Goal: Transaction & Acquisition: Purchase product/service

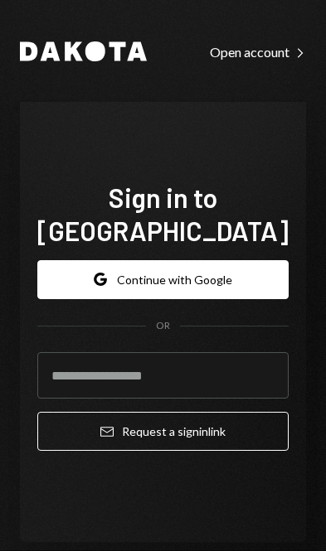
scroll to position [235, 0]
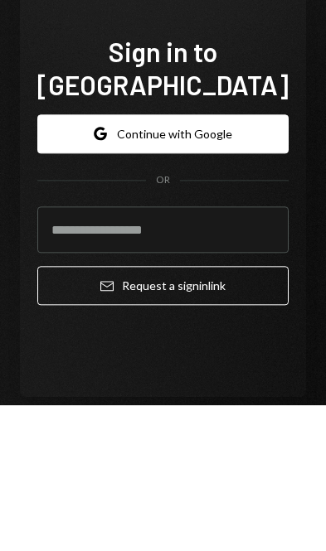
click at [220, 260] on button "Google Continue with Google" at bounding box center [162, 279] width 251 height 39
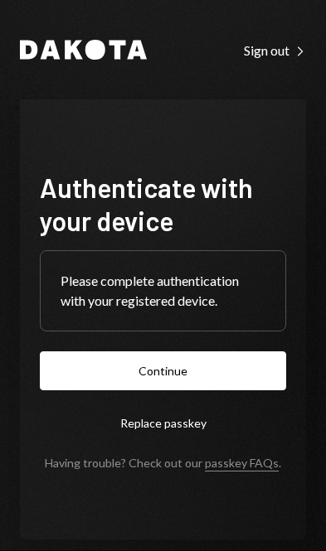
click at [215, 390] on button "Continue" at bounding box center [163, 370] width 246 height 39
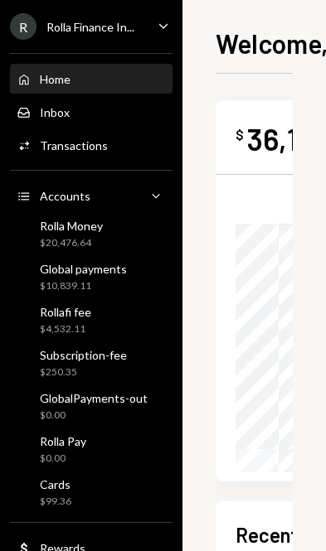
click at [149, 273] on div "Global payments $10,839.11" at bounding box center [91, 277] width 149 height 31
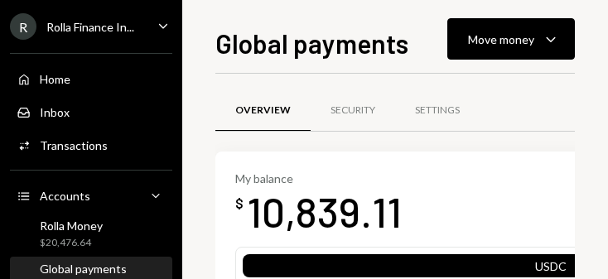
click at [325, 35] on icon "Caret Down" at bounding box center [551, 39] width 20 height 20
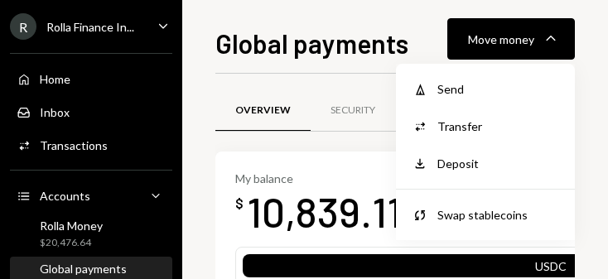
click at [325, 83] on div "Send" at bounding box center [497, 88] width 121 height 17
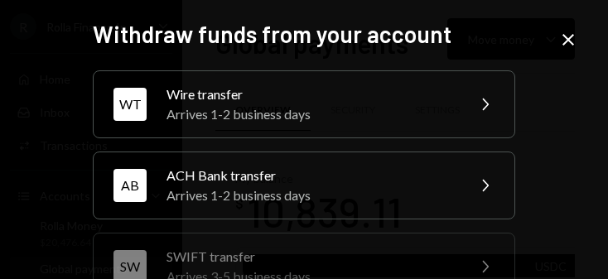
click at [325, 99] on div "Wire transfer" at bounding box center [311, 95] width 288 height 20
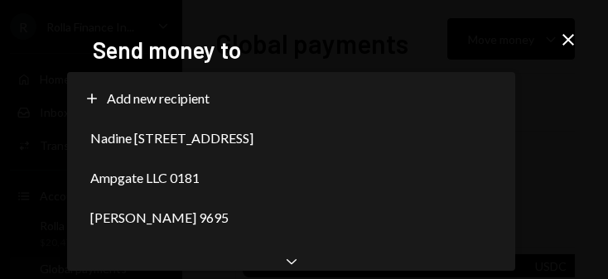
click at [325, 141] on div "Nadine Ineawo Darego 2666" at bounding box center [291, 138] width 435 height 40
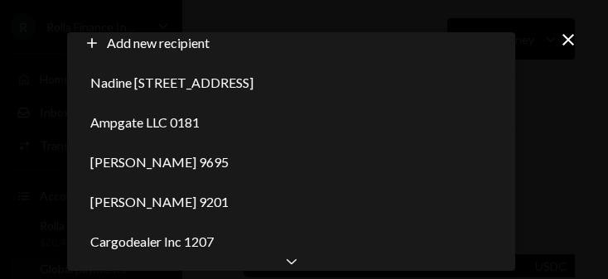
click at [303, 249] on div "Cargodealer Inc 1207" at bounding box center [291, 242] width 435 height 40
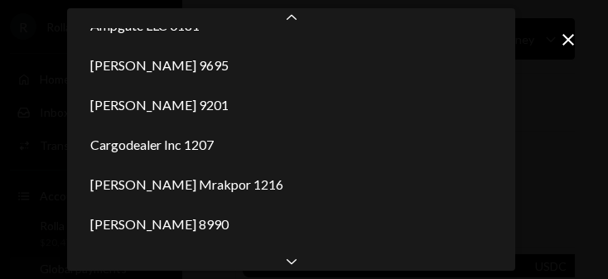
click at [310, 265] on div "Chevron Down" at bounding box center [291, 261] width 448 height 20
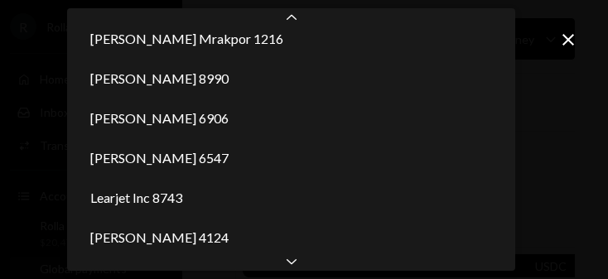
click at [298, 249] on div "Obinna Christopher Ilodibia 4124" at bounding box center [291, 238] width 435 height 40
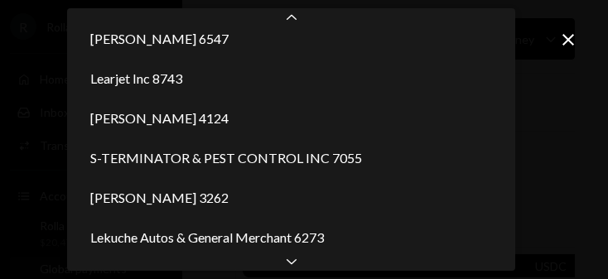
click at [300, 258] on div "Bankole Alale - Chase 5078" at bounding box center [291, 278] width 435 height 40
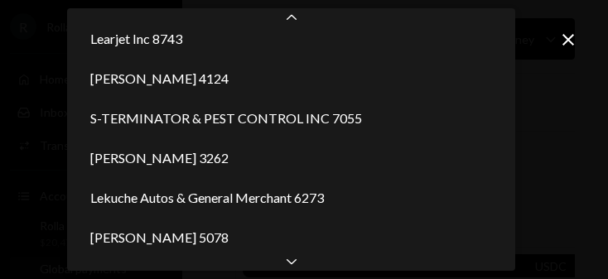
scroll to position [453, 0]
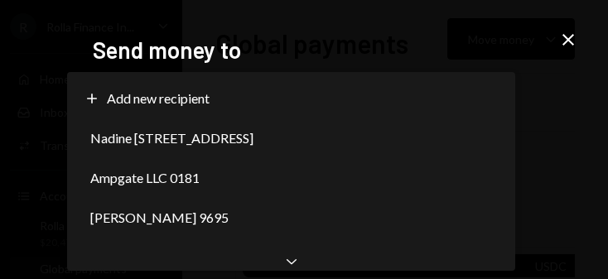
click at [325, 147] on div "Nadine Ineawo Darego 2666" at bounding box center [291, 138] width 435 height 40
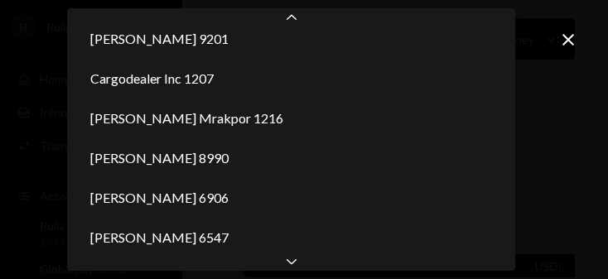
scroll to position [334, 0]
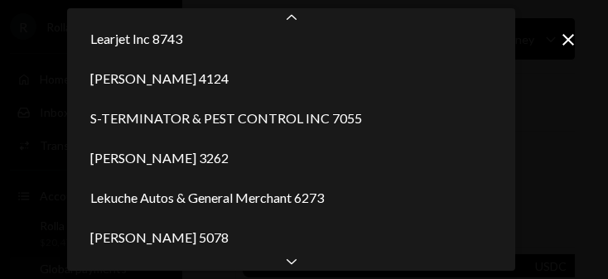
click at [307, 268] on div "Chevron Down" at bounding box center [291, 261] width 448 height 20
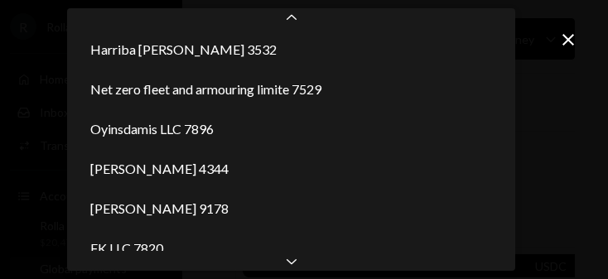
click at [307, 268] on div "Chevron Down" at bounding box center [291, 261] width 448 height 20
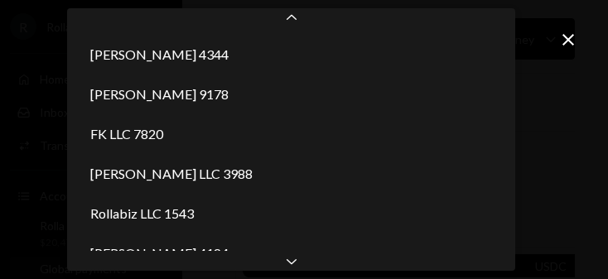
click at [302, 265] on div "Chevron Down" at bounding box center [291, 261] width 448 height 20
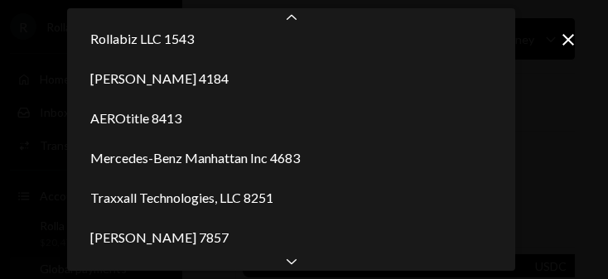
scroll to position [1050, 0]
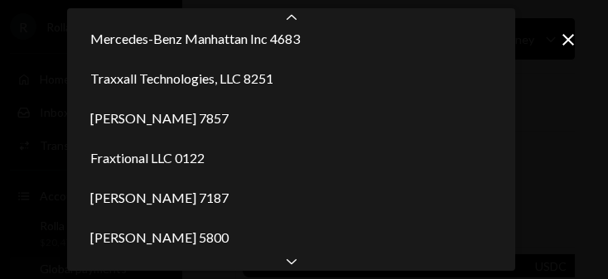
click at [297, 263] on icon "Chevron Down" at bounding box center [291, 261] width 17 height 17
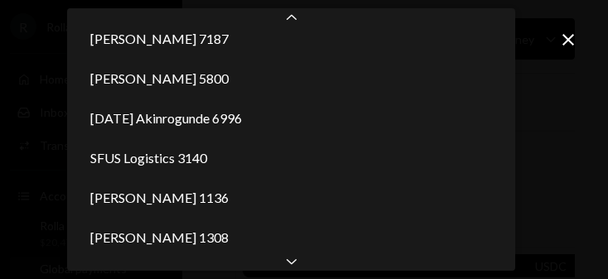
click at [302, 267] on div "Chevron Down" at bounding box center [291, 261] width 448 height 20
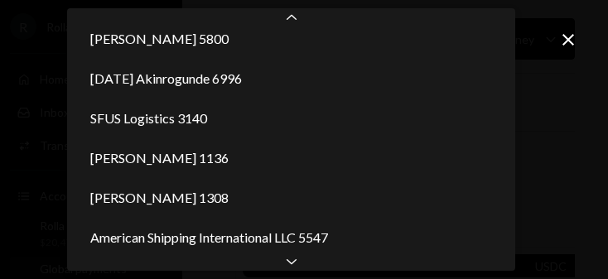
scroll to position [1368, 0]
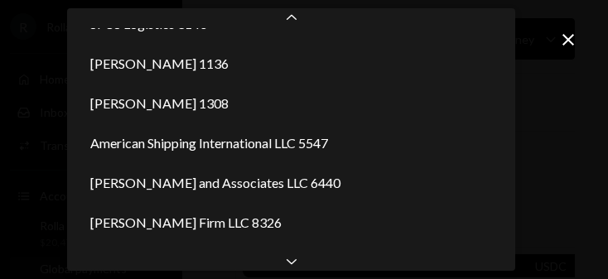
click at [307, 268] on div "Chevron Down" at bounding box center [291, 261] width 448 height 20
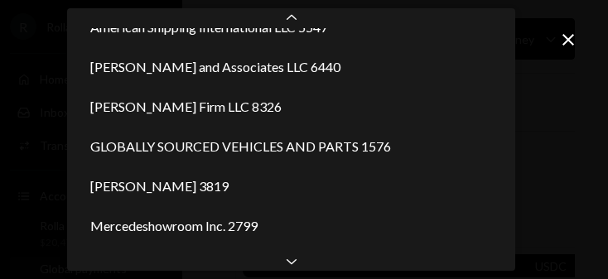
click at [310, 269] on div "Chevron Down" at bounding box center [291, 261] width 448 height 20
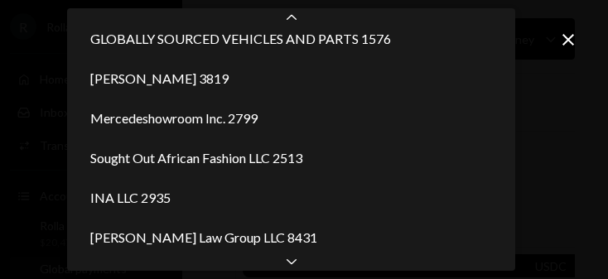
click at [308, 264] on div "Chevron Down" at bounding box center [291, 261] width 448 height 20
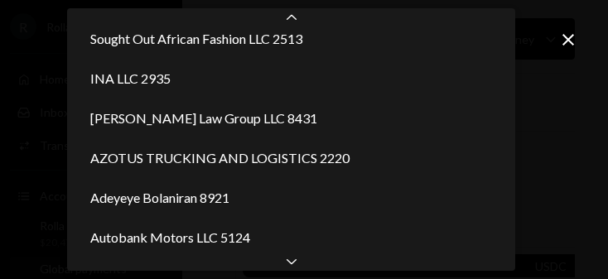
scroll to position [1766, 0]
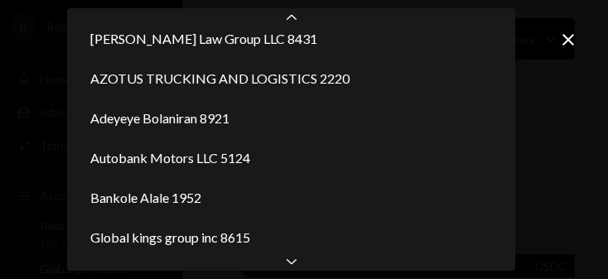
click at [313, 268] on div "Chevron Down" at bounding box center [291, 261] width 448 height 20
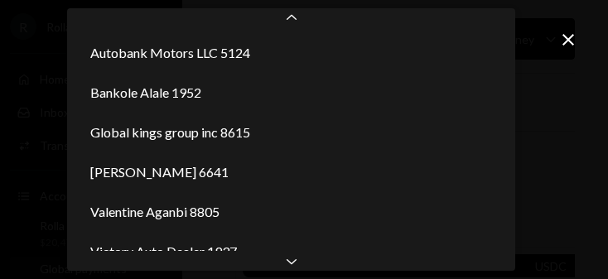
click at [304, 268] on div "Chevron Down" at bounding box center [291, 261] width 448 height 20
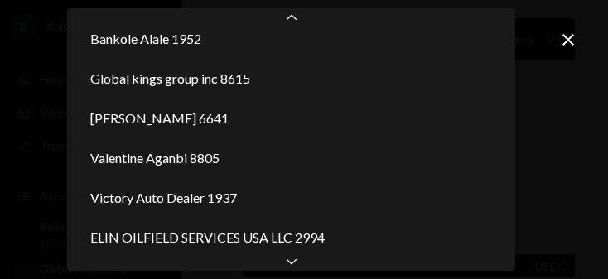
scroll to position [1918, 0]
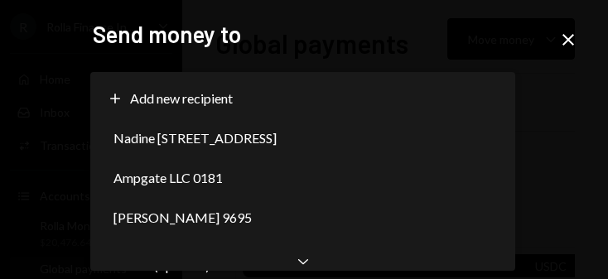
scroll to position [16, 0]
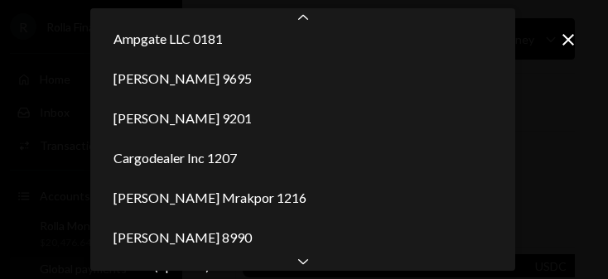
click at [325, 263] on div "Chevron Down" at bounding box center [302, 261] width 425 height 20
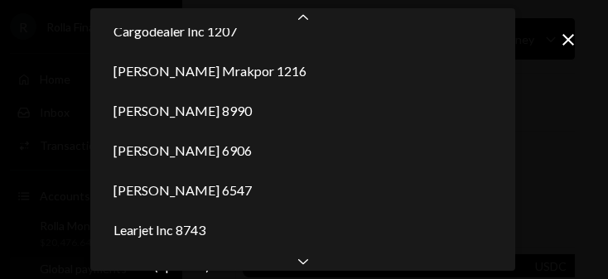
click at [324, 268] on div "Chevron Down" at bounding box center [302, 261] width 425 height 20
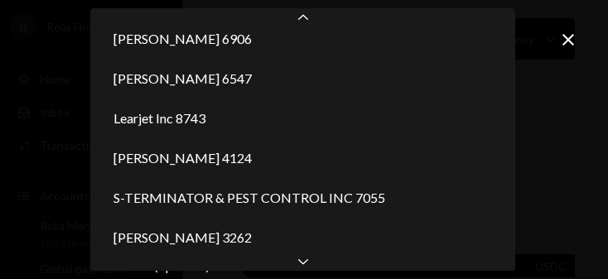
click at [324, 265] on div "Chevron Down" at bounding box center [302, 261] width 425 height 20
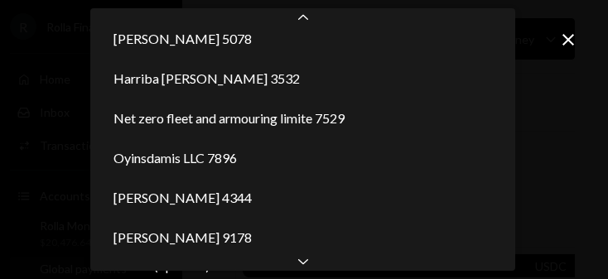
scroll to position [612, 0]
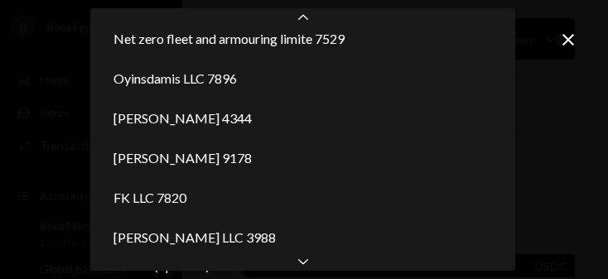
click at [313, 263] on div "Chevron Down" at bounding box center [302, 261] width 425 height 20
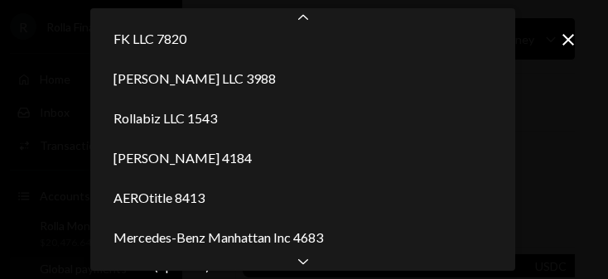
click at [320, 263] on div "Chevron Down" at bounding box center [302, 261] width 425 height 20
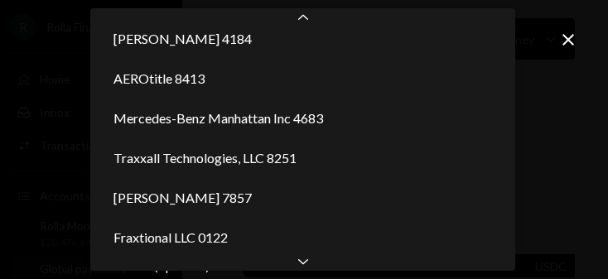
scroll to position [1090, 0]
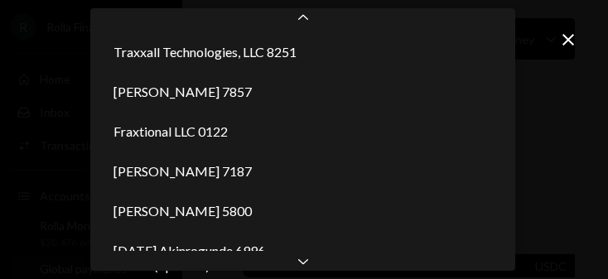
click at [321, 265] on div "Chevron Down" at bounding box center [302, 261] width 425 height 20
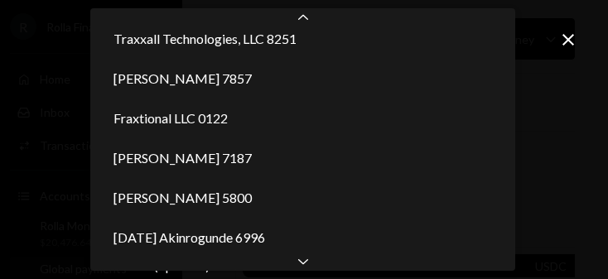
select select "**********"
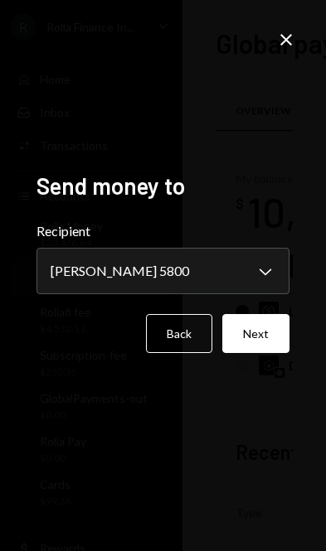
click at [278, 353] on button "Next" at bounding box center [255, 333] width 67 height 39
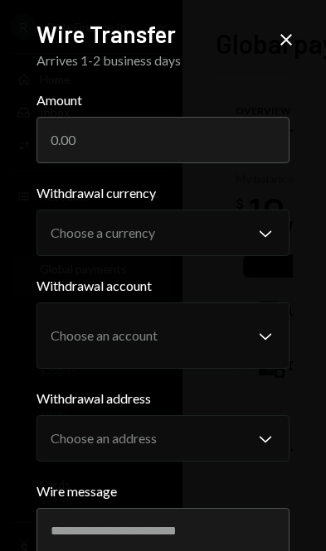
click at [222, 145] on input "Amount" at bounding box center [163, 140] width 254 height 46
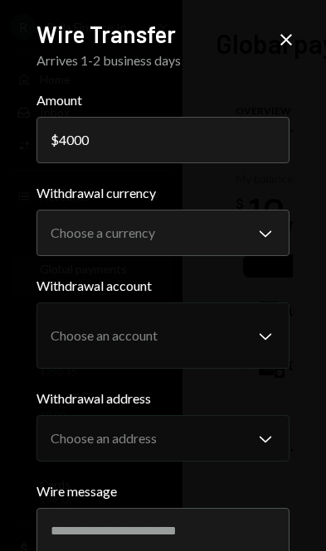
type input "4000"
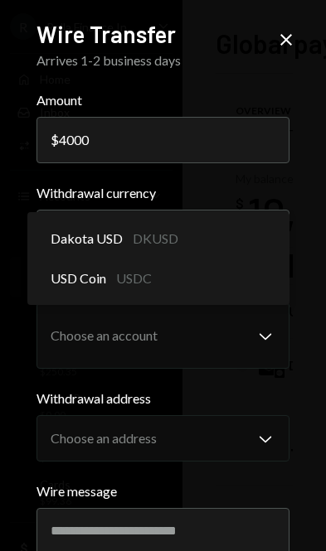
select select "****"
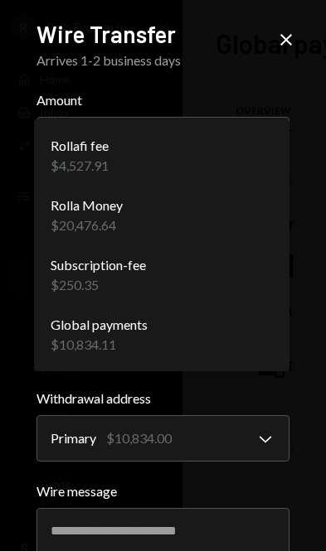
click at [254, 313] on div "Global payments $10,834.11" at bounding box center [162, 335] width 243 height 60
click at [240, 350] on button "Global payments $10,834.11 Chevron Down" at bounding box center [163, 335] width 254 height 66
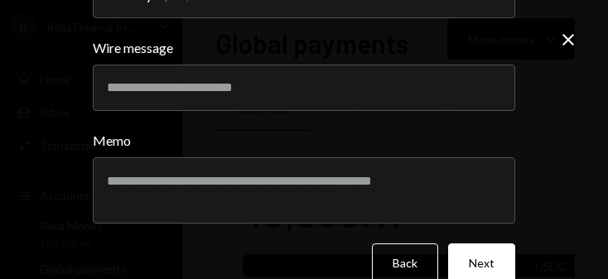
scroll to position [442, 0]
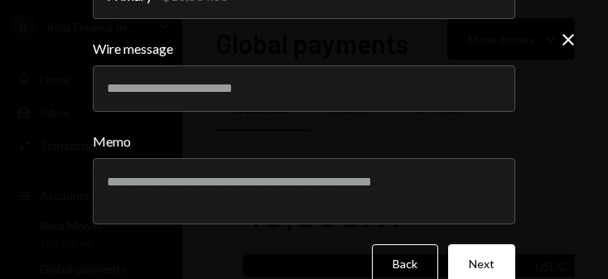
click at [325, 253] on button "Next" at bounding box center [481, 263] width 67 height 39
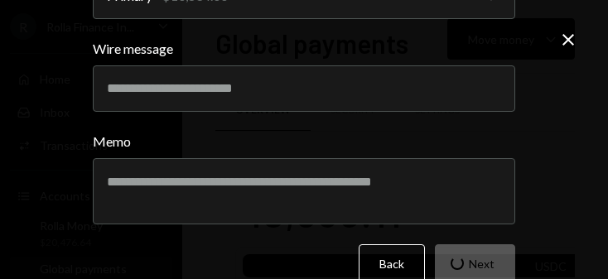
scroll to position [206, 0]
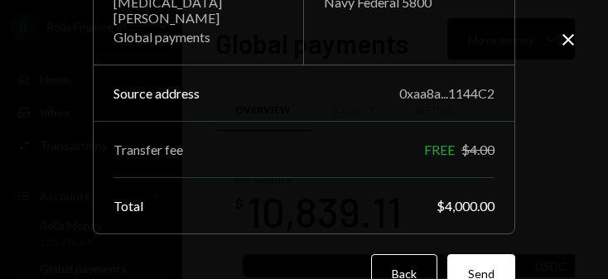
click at [325, 254] on button "Send" at bounding box center [481, 273] width 68 height 39
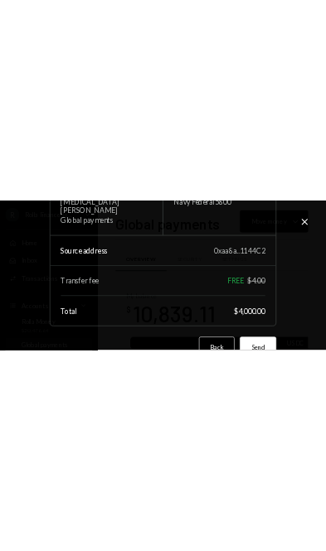
scroll to position [0, 0]
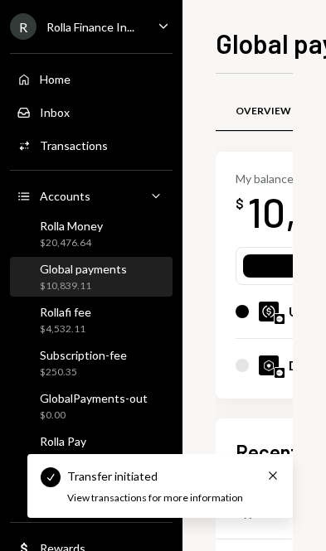
click at [60, 271] on div "Global payments" at bounding box center [83, 269] width 87 height 14
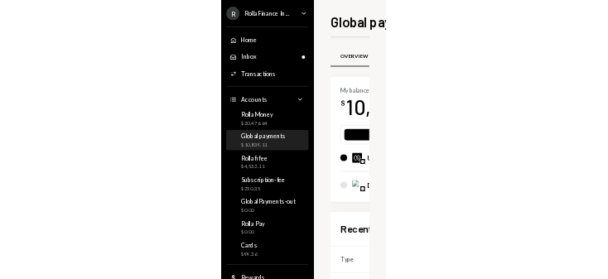
scroll to position [215, 0]
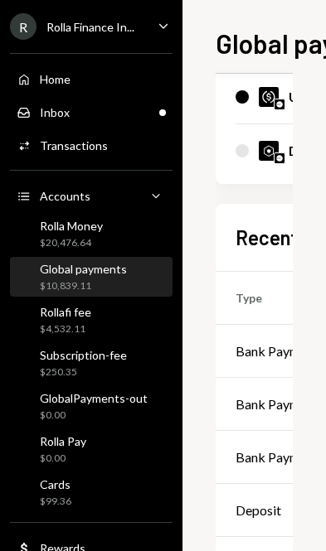
click at [266, 347] on div "Bank Payment" at bounding box center [276, 351] width 83 height 20
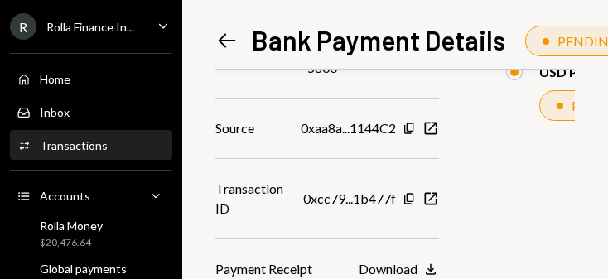
scroll to position [495, 3]
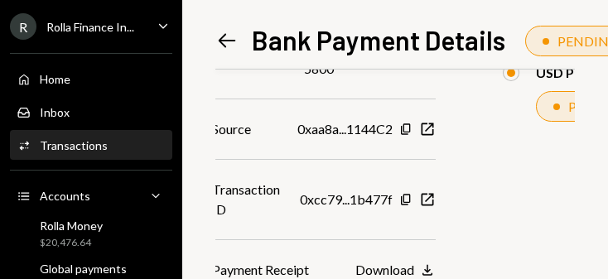
click at [325, 268] on button "Download Download" at bounding box center [395, 271] width 80 height 18
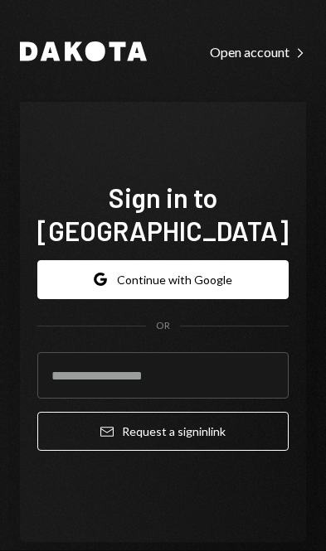
scroll to position [75, 0]
click at [220, 260] on button "Google Continue with Google" at bounding box center [162, 279] width 251 height 39
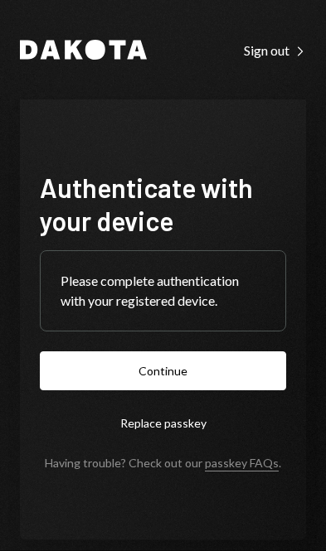
click at [218, 390] on button "Continue" at bounding box center [163, 370] width 246 height 39
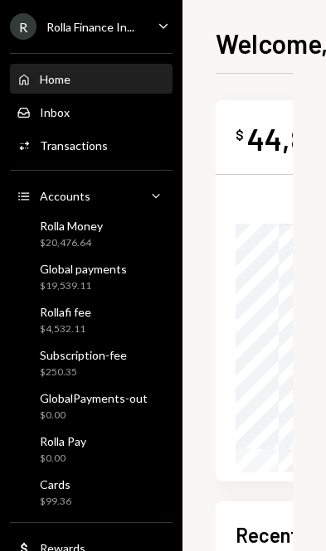
click at [94, 278] on div "Global payments $19,539.11" at bounding box center [83, 277] width 87 height 31
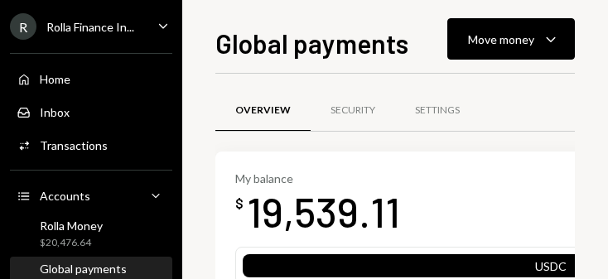
click at [325, 37] on div "Move money" at bounding box center [501, 39] width 66 height 17
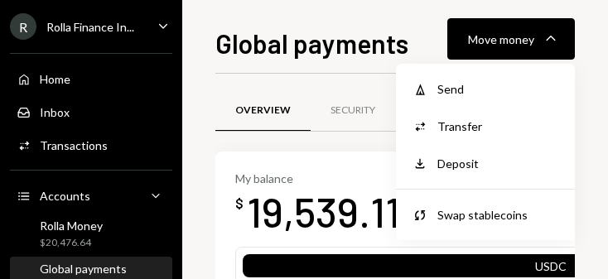
click at [325, 89] on div "Send" at bounding box center [497, 88] width 121 height 17
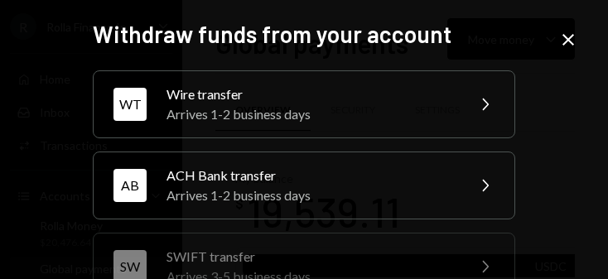
click at [292, 102] on div "Wire transfer" at bounding box center [311, 95] width 288 height 20
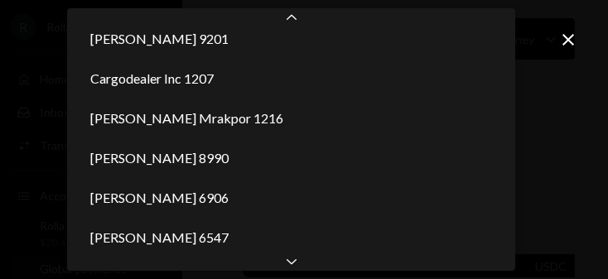
click at [299, 268] on icon "Chevron Down" at bounding box center [291, 261] width 17 height 17
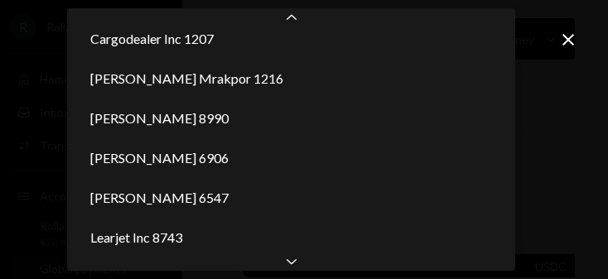
scroll to position [334, 0]
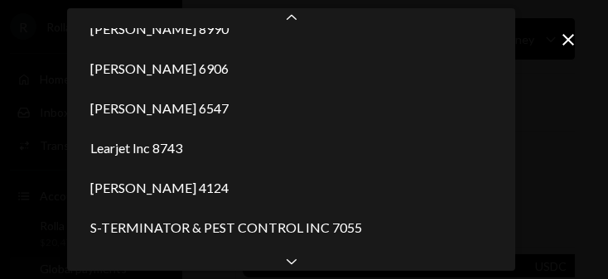
click at [293, 270] on div "Chevron Down" at bounding box center [291, 261] width 448 height 20
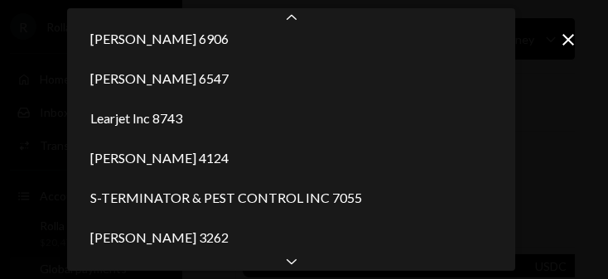
click at [295, 270] on div "Chevron Down" at bounding box center [291, 261] width 448 height 20
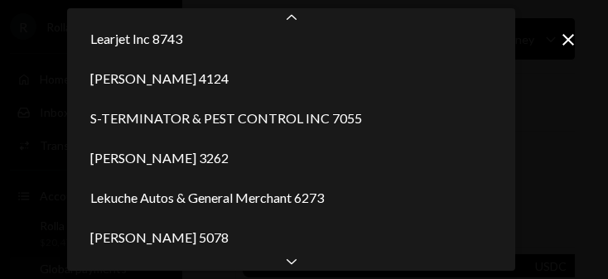
click at [299, 263] on icon "Chevron Down" at bounding box center [291, 261] width 17 height 17
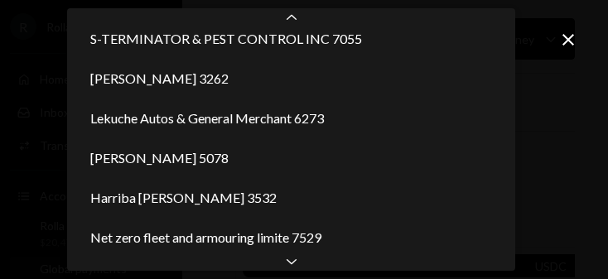
click at [298, 269] on div "Chevron Down" at bounding box center [291, 261] width 448 height 20
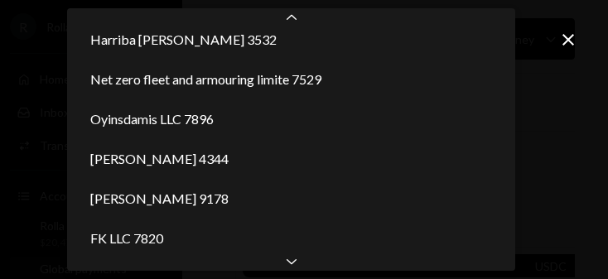
click at [300, 266] on div "Chevron Down" at bounding box center [291, 261] width 448 height 20
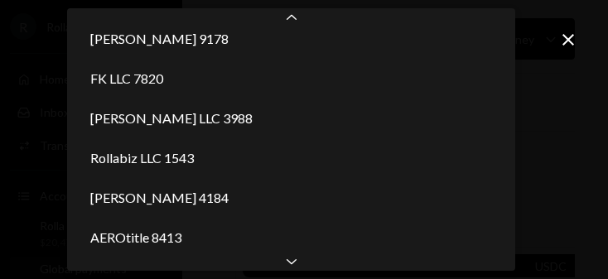
click at [288, 258] on div "Mercedes-Benz Manhattan Inc 4683" at bounding box center [291, 278] width 435 height 40
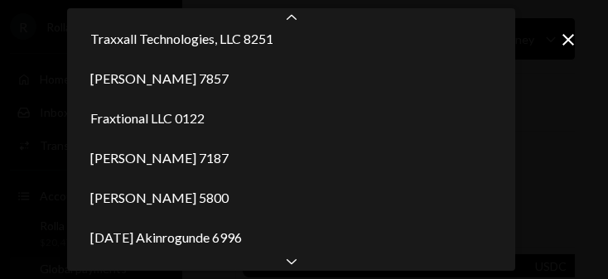
click at [292, 249] on div "Sunday Akinrogunde 6996" at bounding box center [291, 238] width 435 height 40
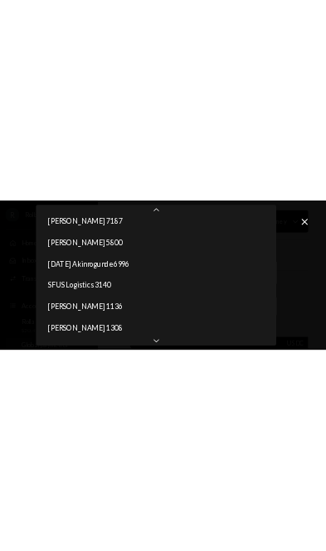
scroll to position [1288, 0]
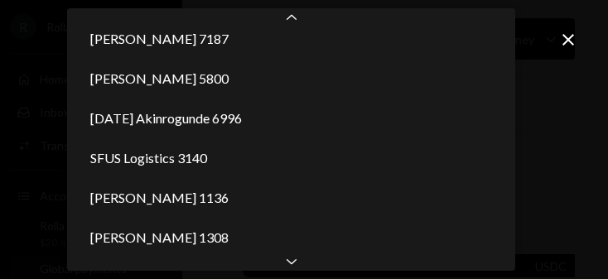
click at [303, 263] on div "Chevron Down" at bounding box center [291, 261] width 448 height 20
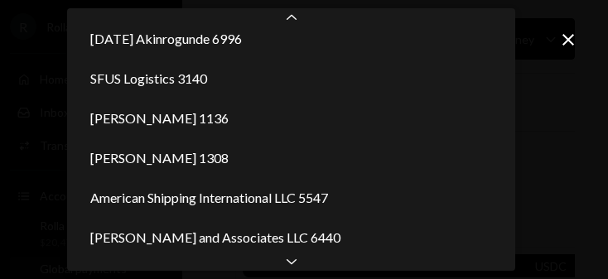
select select "**********"
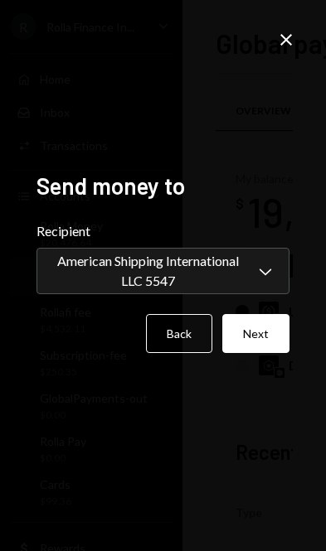
click at [263, 353] on button "Next" at bounding box center [255, 333] width 67 height 39
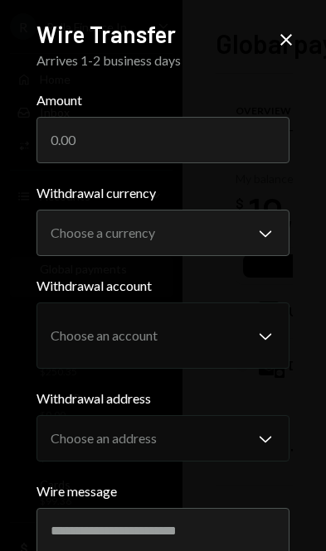
click at [220, 107] on label "Amount" at bounding box center [163, 100] width 254 height 20
click at [220, 117] on input "Amount" at bounding box center [163, 140] width 254 height 46
type input "19403"
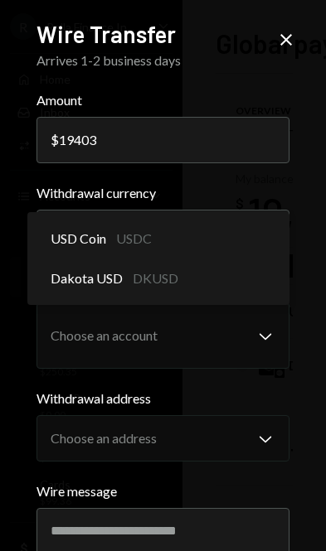
click at [254, 230] on div "USD Coin USDC" at bounding box center [158, 239] width 249 height 40
select select "****"
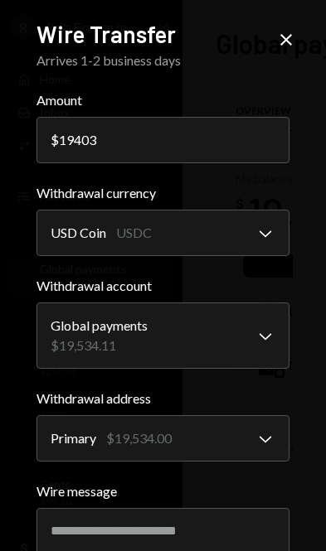
click at [163, 533] on input "Wire message" at bounding box center [163, 531] width 254 height 46
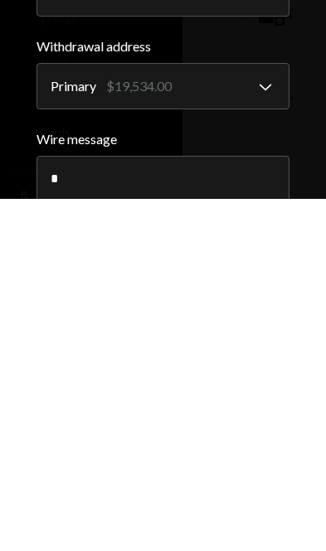
scroll to position [89, 0]
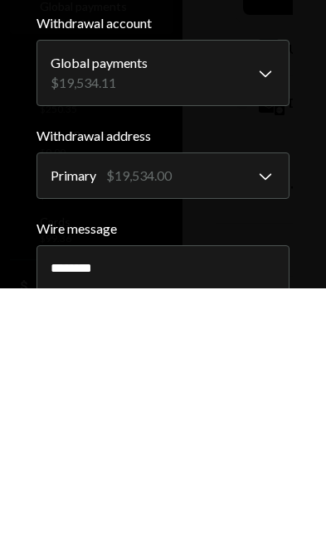
type input "********"
click at [310, 239] on div "**********" at bounding box center [163, 275] width 326 height 551
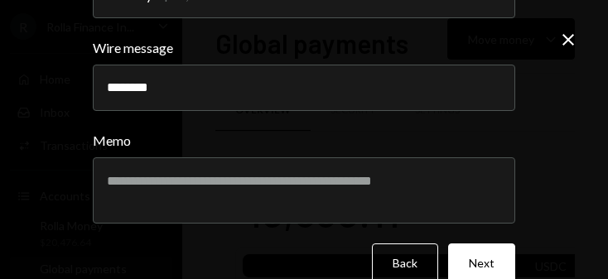
scroll to position [442, 0]
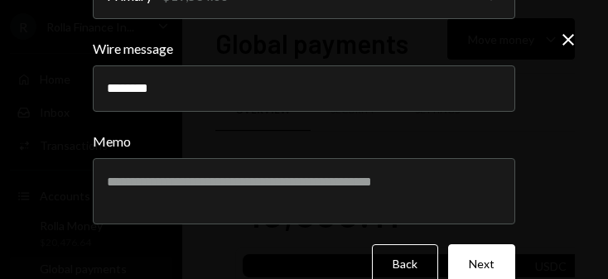
click at [325, 259] on button "Next" at bounding box center [481, 263] width 67 height 39
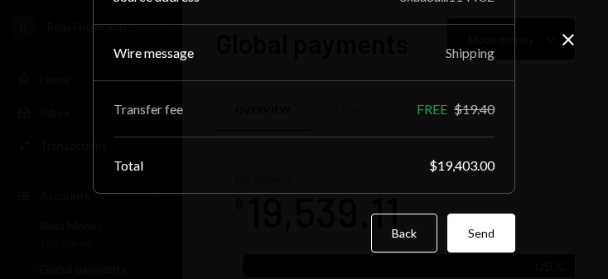
scroll to position [263, 0]
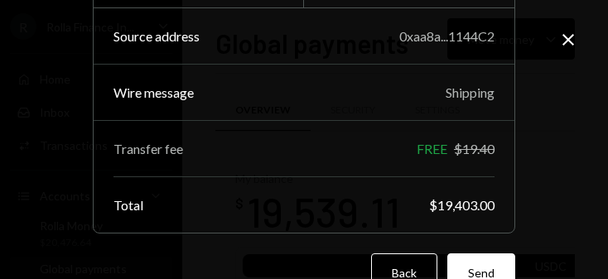
click at [325, 261] on button "Send" at bounding box center [481, 273] width 68 height 39
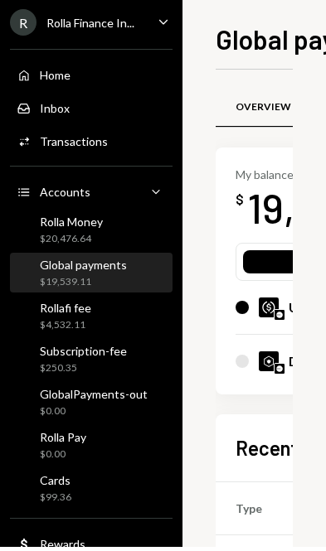
scroll to position [4, 0]
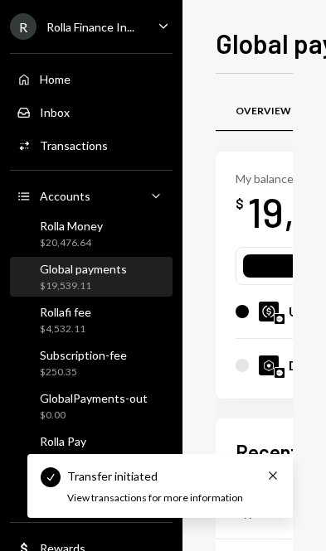
click at [121, 267] on div "Global payments" at bounding box center [83, 269] width 87 height 14
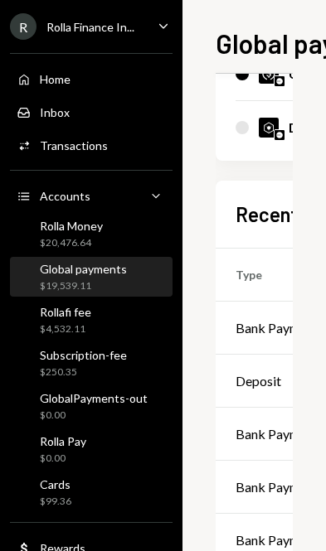
scroll to position [253, 0]
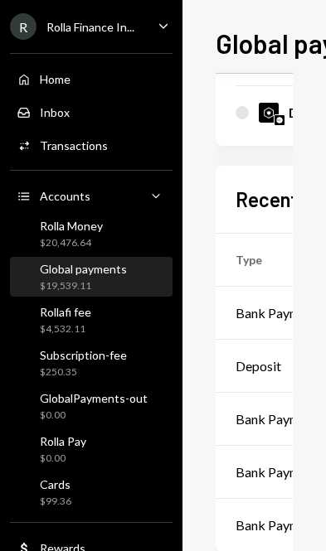
click at [261, 305] on div "Bank Payment" at bounding box center [276, 313] width 83 height 20
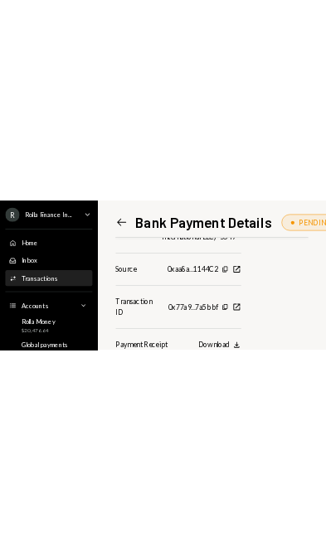
scroll to position [556, 0]
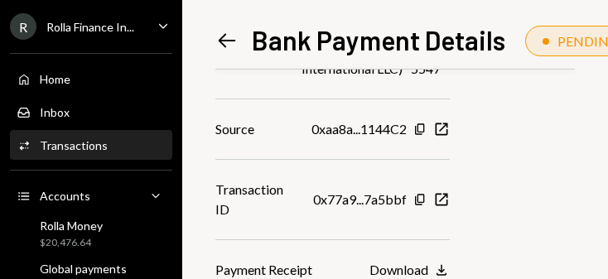
click at [325, 263] on icon "Download" at bounding box center [441, 270] width 17 height 17
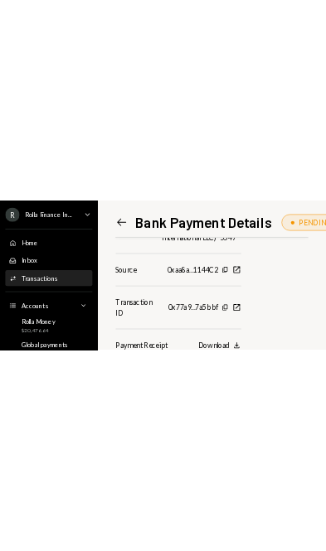
scroll to position [284, 0]
